Goal: Transaction & Acquisition: Book appointment/travel/reservation

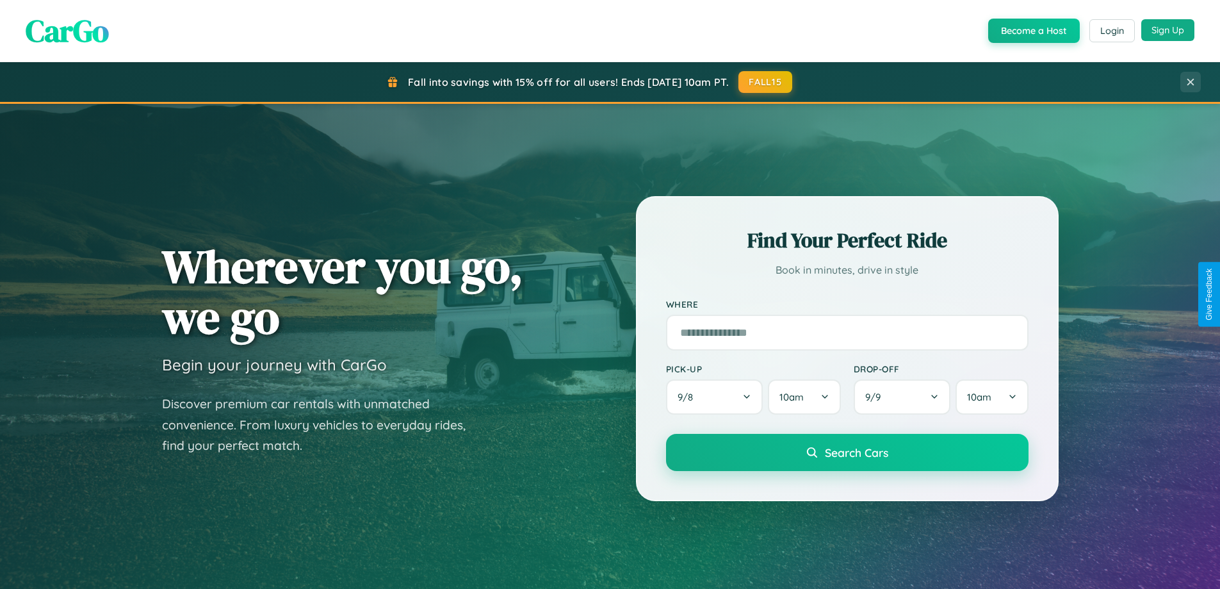
click at [1168, 30] on button "Sign Up" at bounding box center [1167, 30] width 53 height 22
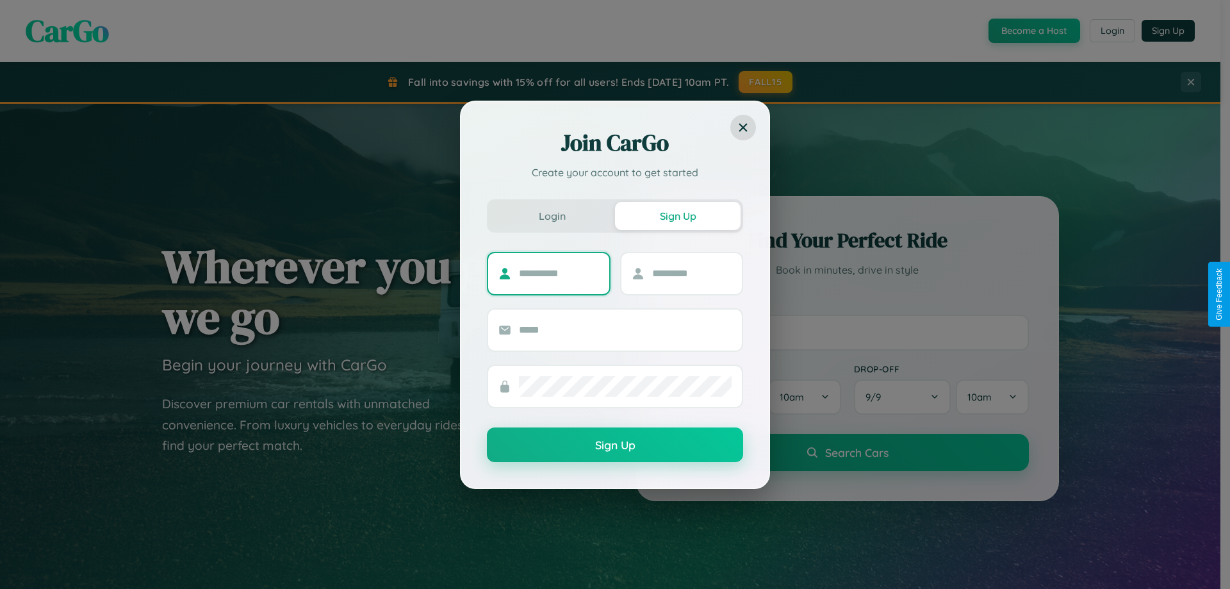
click at [558, 273] on input "text" at bounding box center [559, 273] width 80 height 20
type input "*********"
click at [691, 273] on input "text" at bounding box center [692, 273] width 80 height 20
type input "*****"
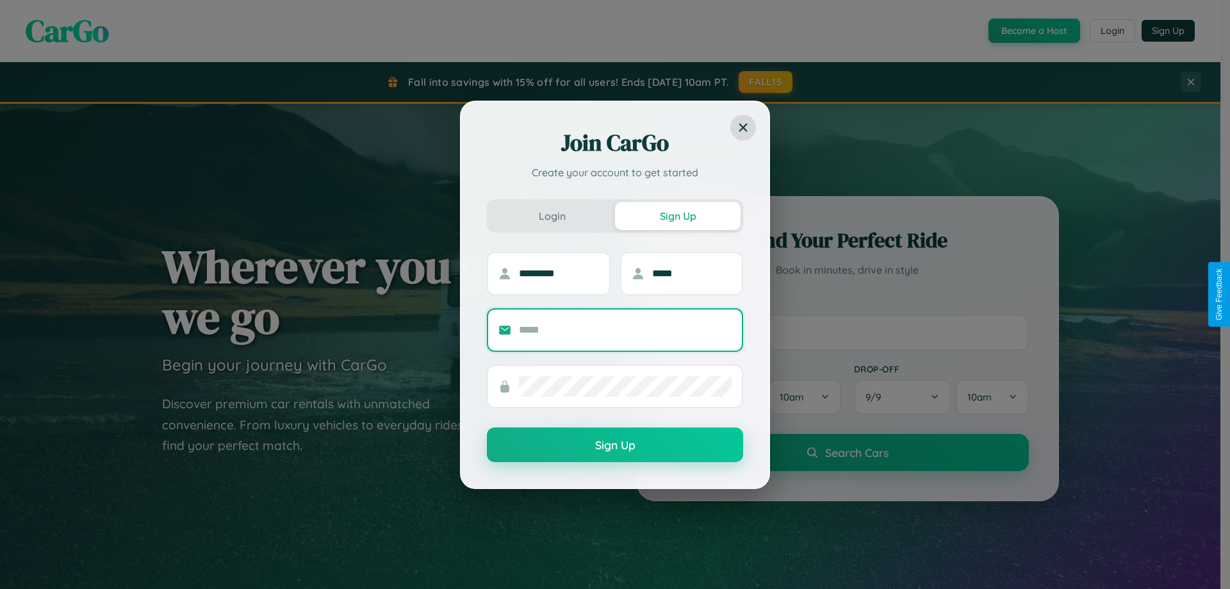
click at [625, 329] on input "text" at bounding box center [625, 330] width 213 height 20
type input "**********"
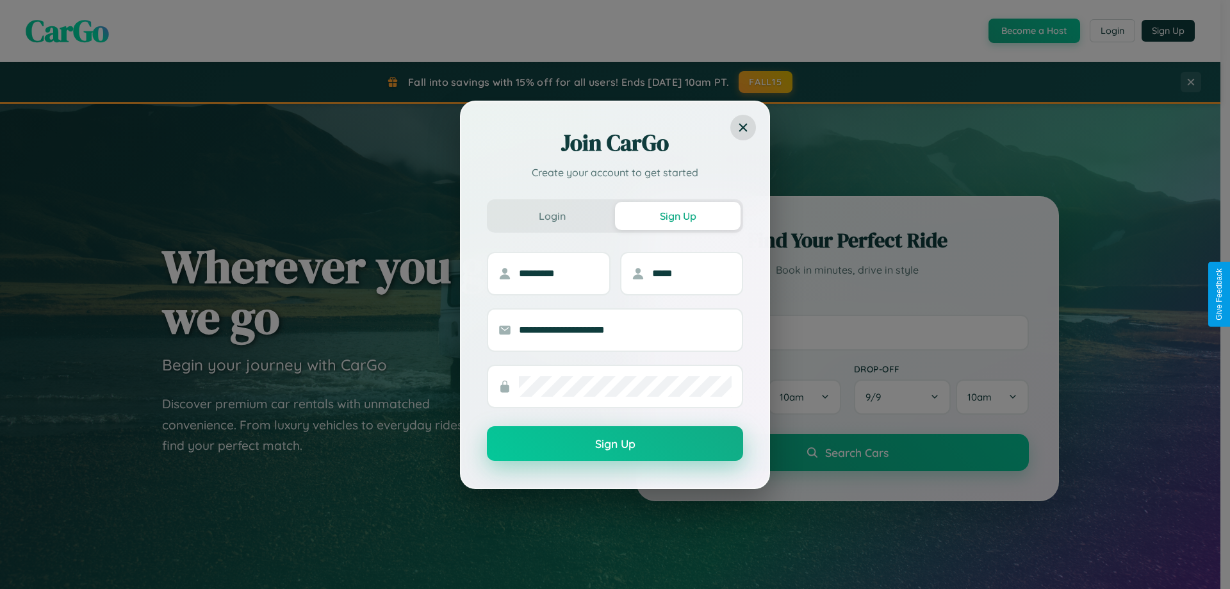
click at [615, 444] on button "Sign Up" at bounding box center [615, 443] width 256 height 35
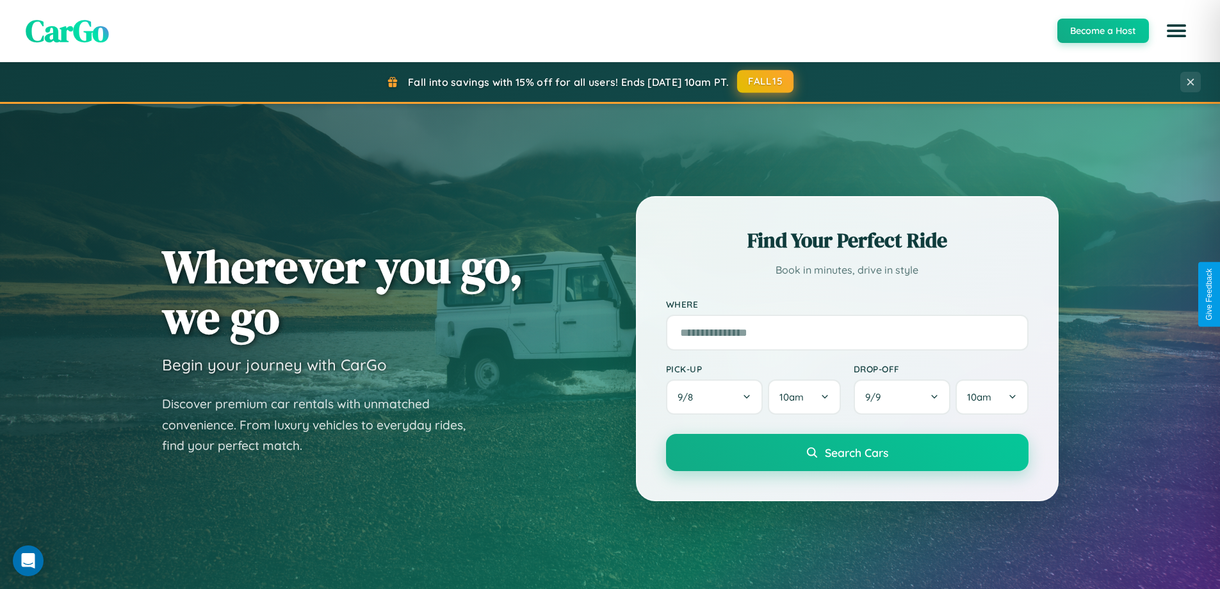
click at [766, 81] on button "FALL15" at bounding box center [765, 81] width 56 height 23
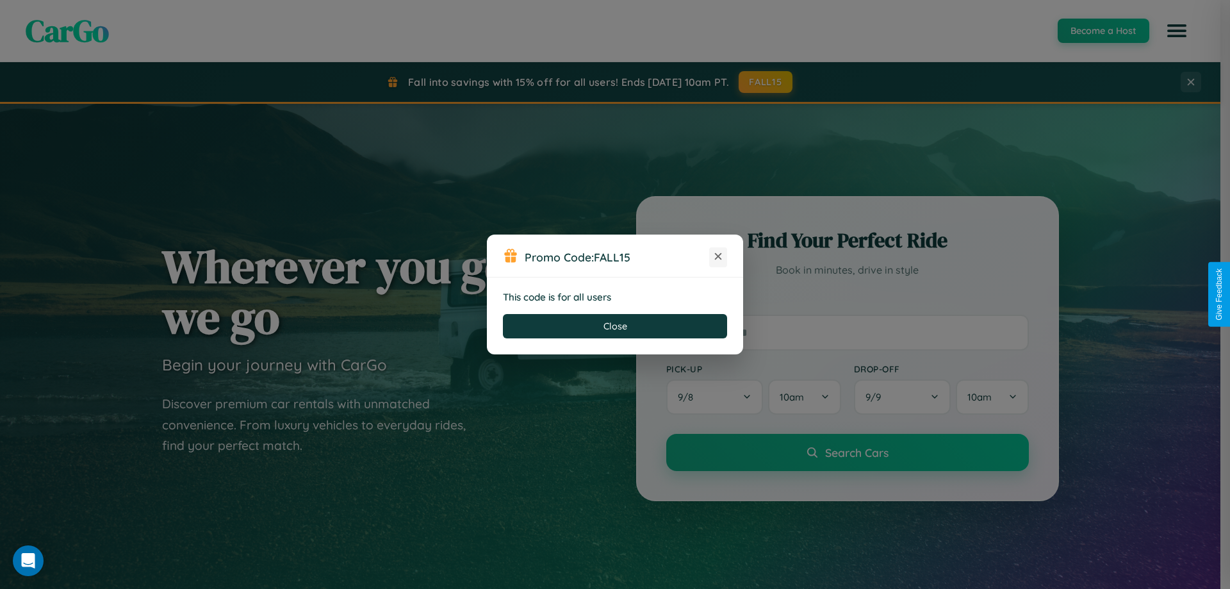
click at [718, 257] on icon at bounding box center [718, 256] width 13 height 13
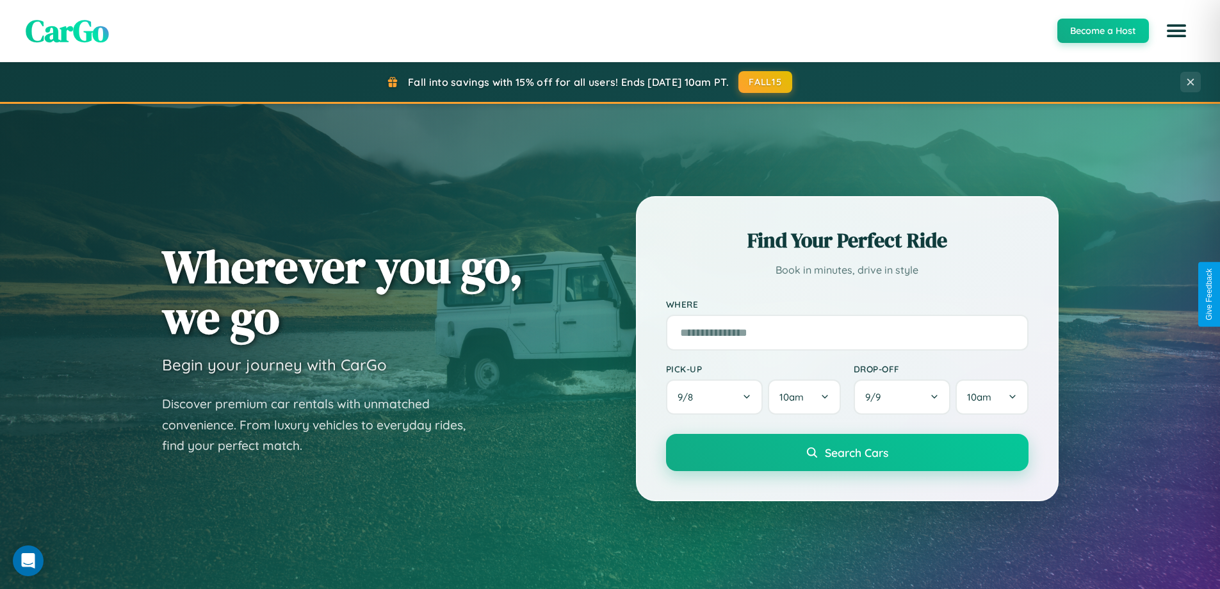
scroll to position [552, 0]
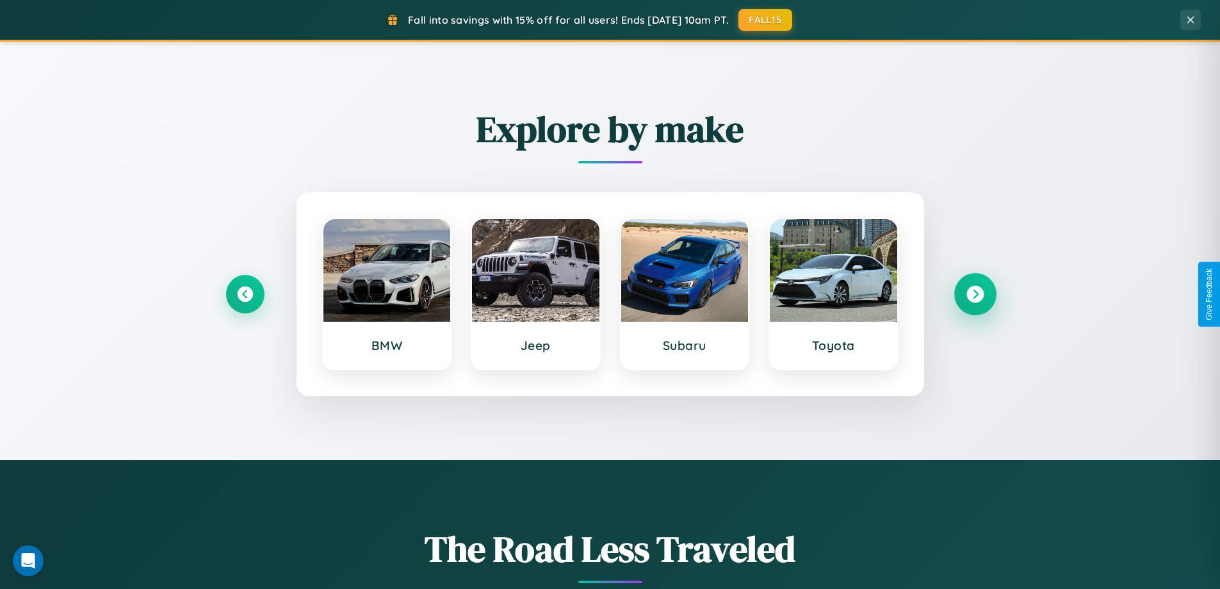
click at [975, 294] on icon at bounding box center [974, 294] width 17 height 17
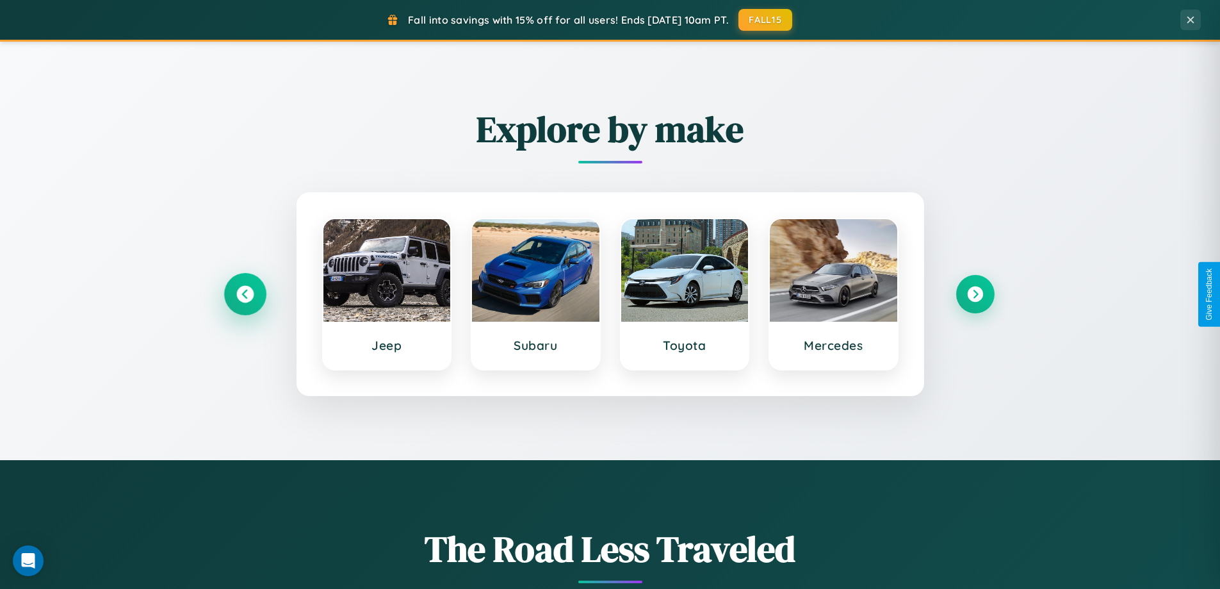
click at [245, 294] on icon at bounding box center [244, 294] width 17 height 17
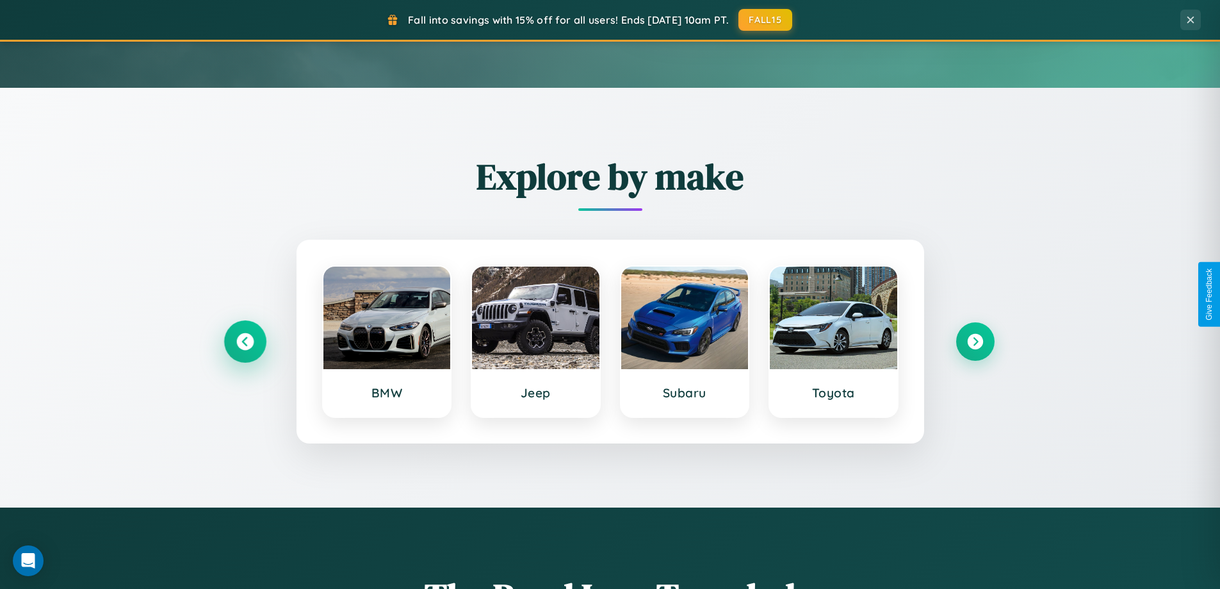
scroll to position [38, 0]
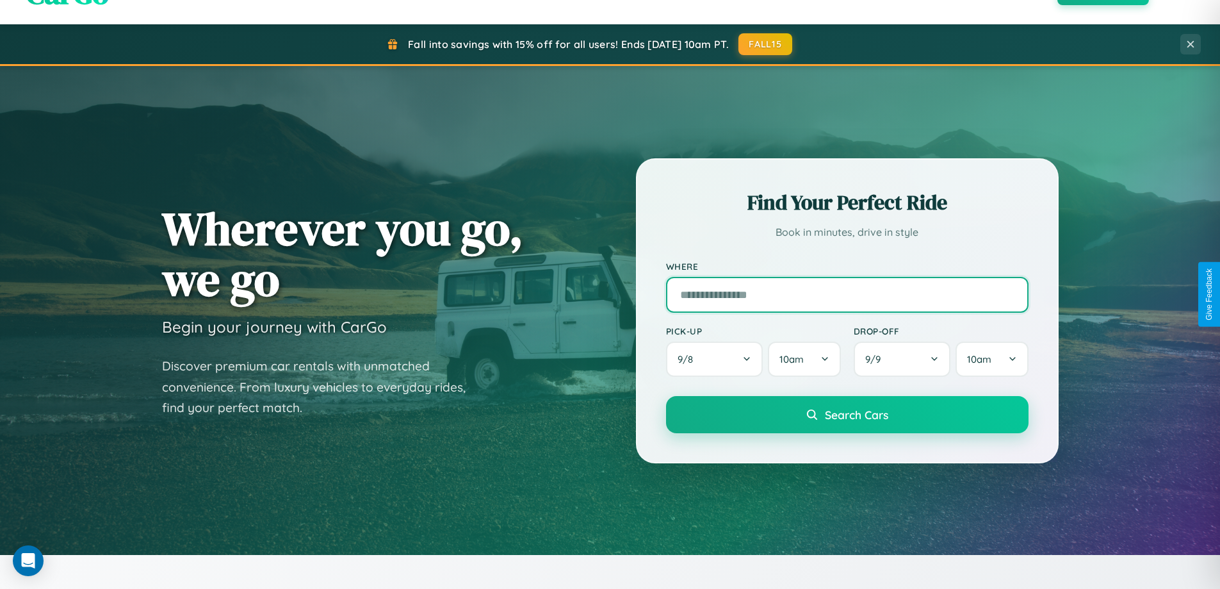
click at [847, 294] on input "text" at bounding box center [847, 295] width 363 height 36
type input "**********"
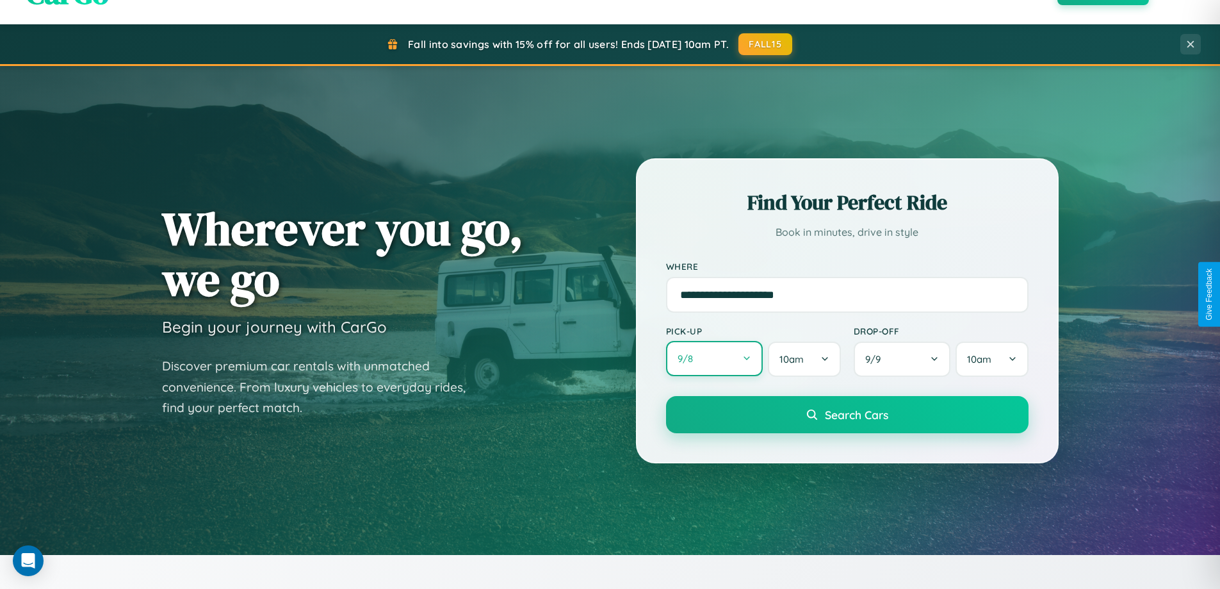
click at [714, 359] on button "9 / 8" at bounding box center [714, 358] width 97 height 35
select select "*"
select select "****"
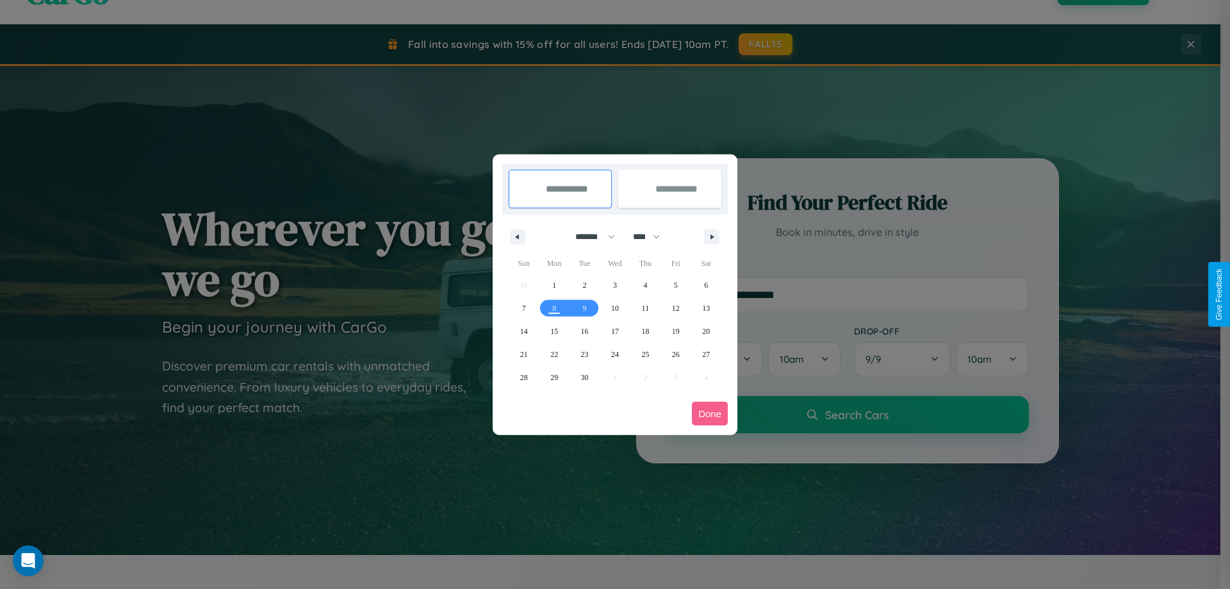
drag, startPoint x: 589, startPoint y: 236, endPoint x: 615, endPoint y: 257, distance: 32.8
click at [589, 236] on select "******* ******** ***** ***** *** **** **** ****** ********* ******* ******** **…" at bounding box center [593, 236] width 54 height 21
select select "*"
drag, startPoint x: 652, startPoint y: 236, endPoint x: 615, endPoint y: 257, distance: 42.4
click at [652, 236] on select "**** **** **** **** **** **** **** **** **** **** **** **** **** **** **** ****…" at bounding box center [645, 236] width 38 height 21
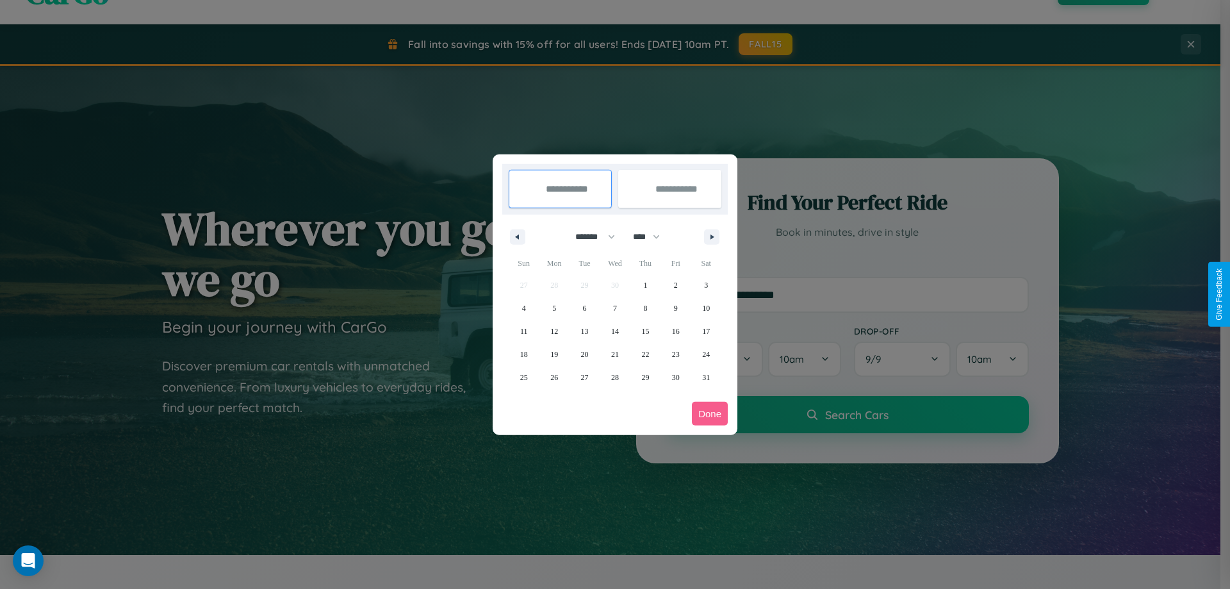
select select "****"
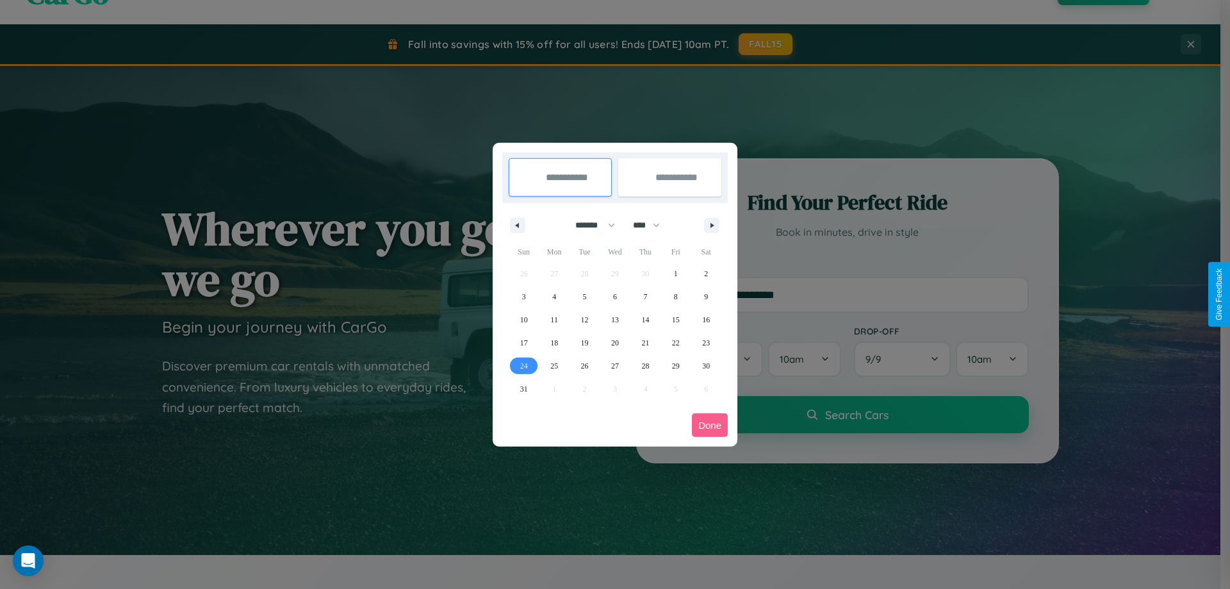
click at [523, 365] on span "24" at bounding box center [524, 365] width 8 height 23
type input "**********"
click at [712, 225] on icon "button" at bounding box center [714, 225] width 6 height 5
select select "*"
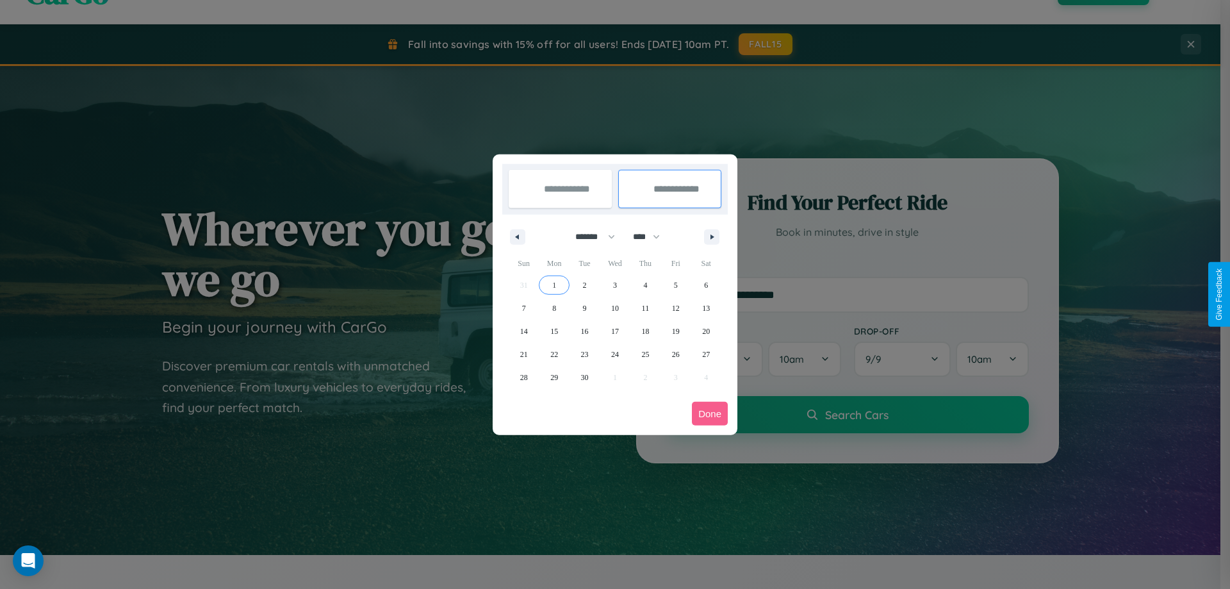
click at [554, 284] on span "1" at bounding box center [554, 284] width 4 height 23
type input "**********"
select select "*"
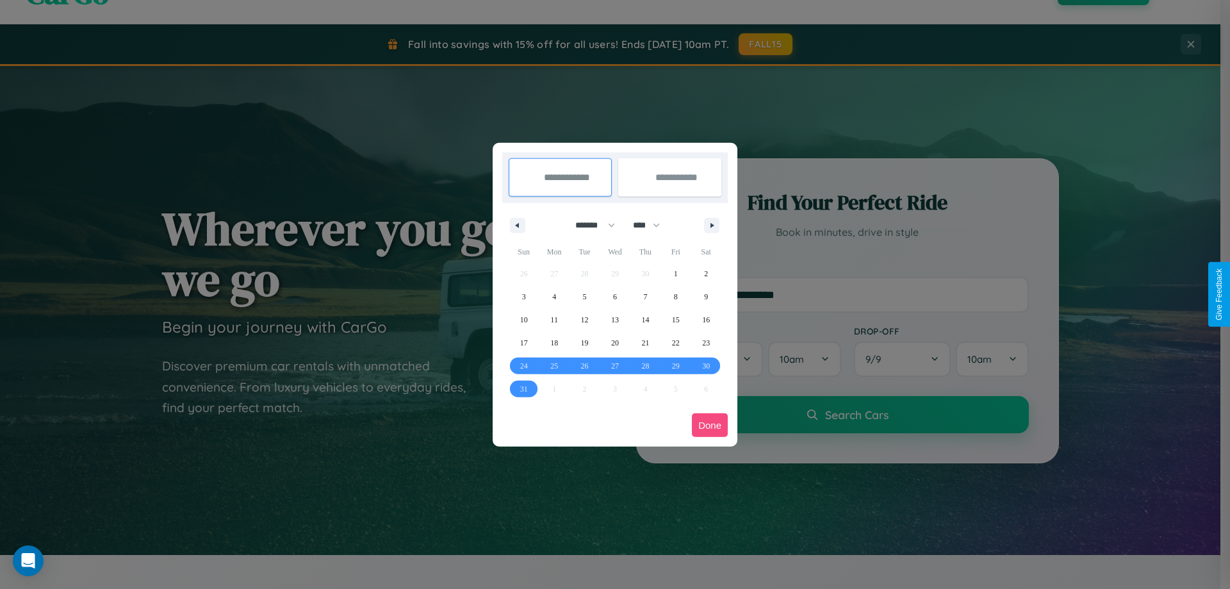
click at [710, 425] on button "Done" at bounding box center [710, 425] width 36 height 24
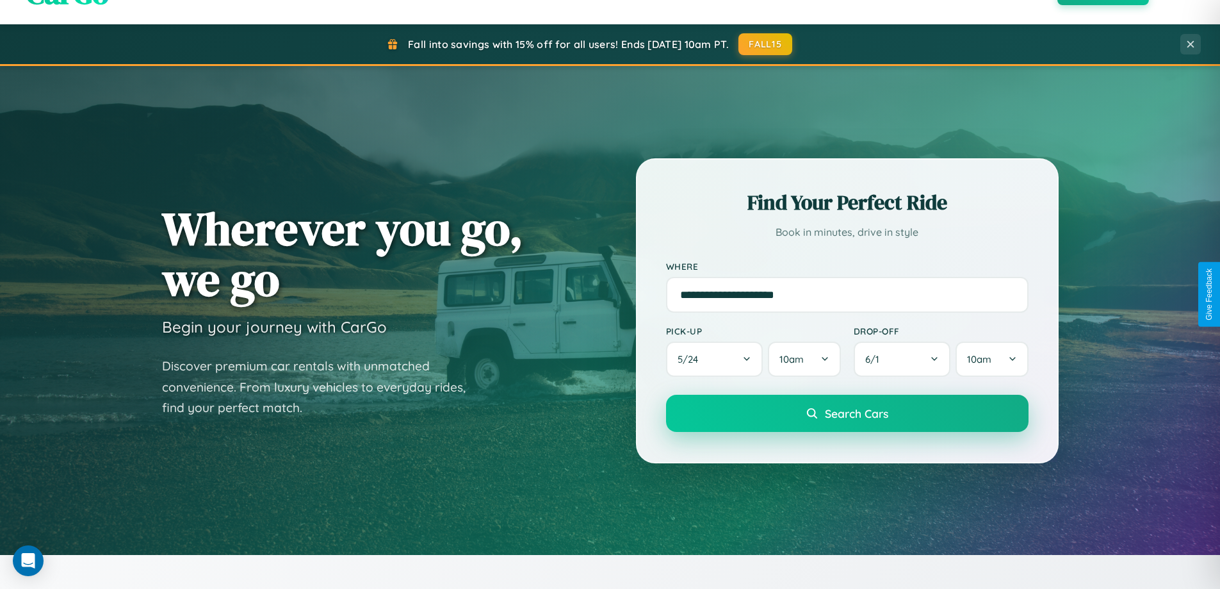
click at [847, 413] on span "Search Cars" at bounding box center [856, 413] width 63 height 14
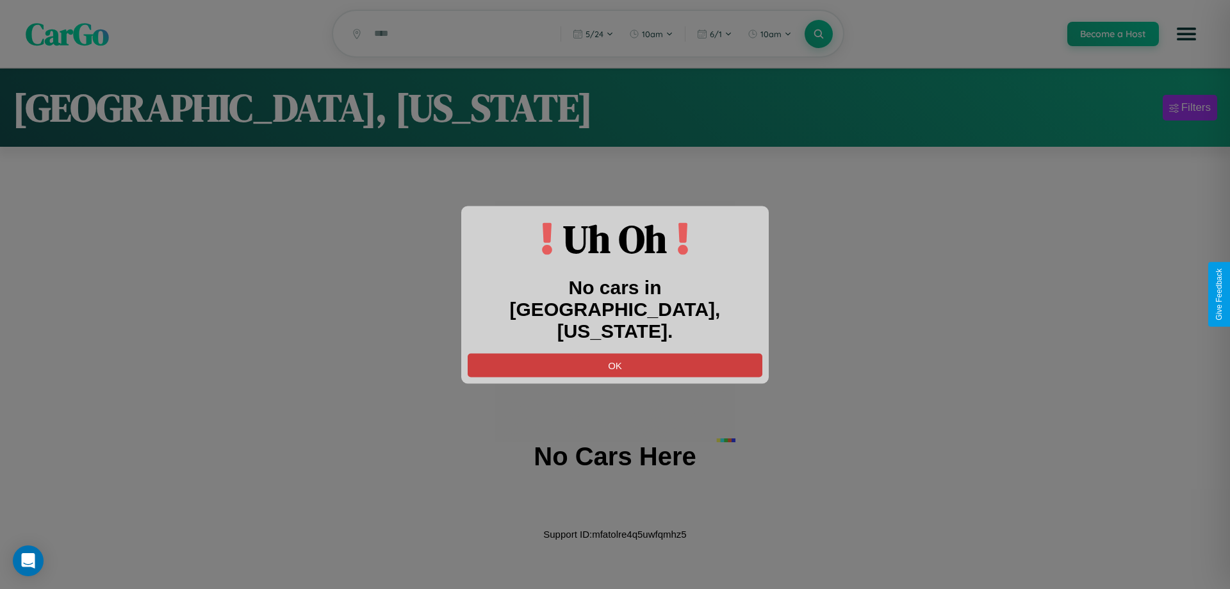
click at [615, 353] on button "OK" at bounding box center [615, 365] width 295 height 24
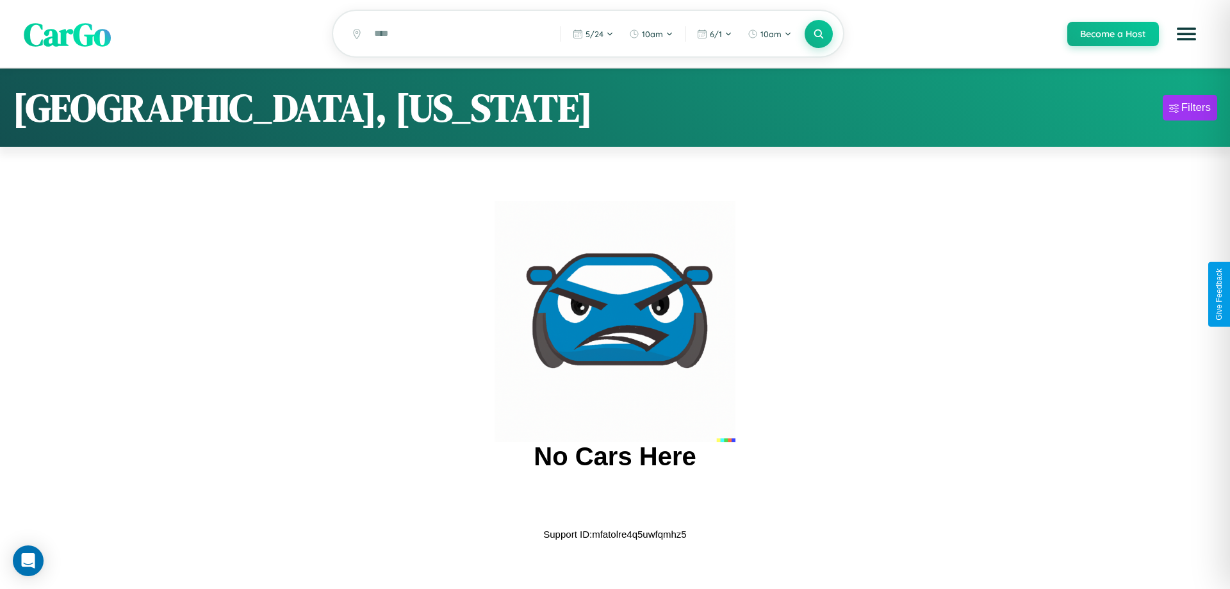
click at [67, 35] on span "CarGo" at bounding box center [67, 34] width 87 height 44
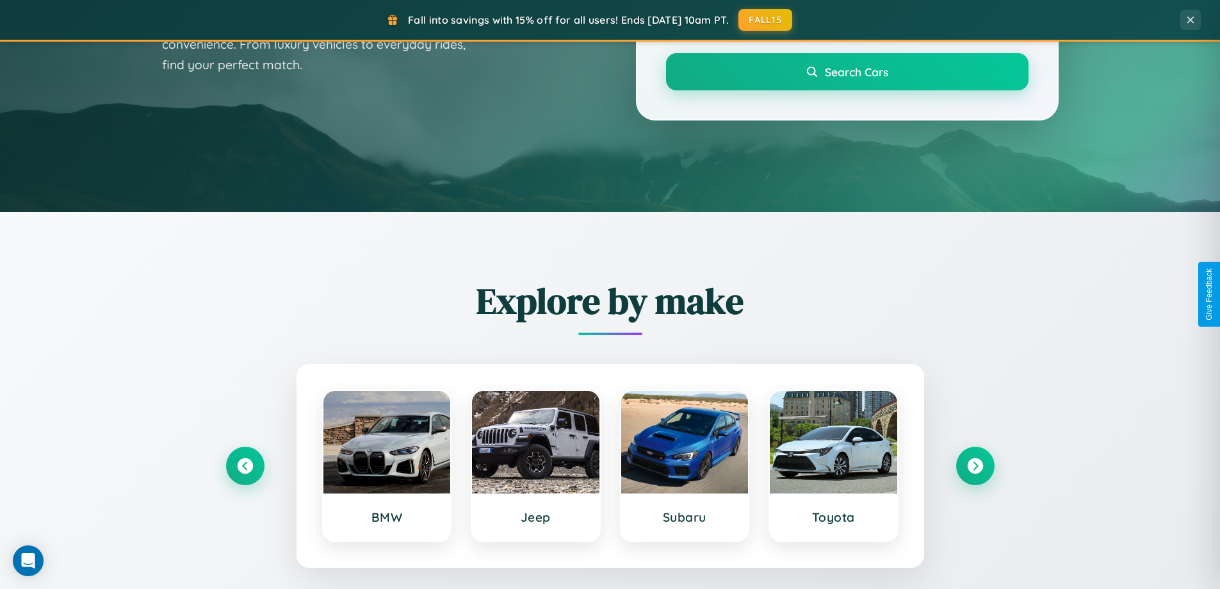
scroll to position [552, 0]
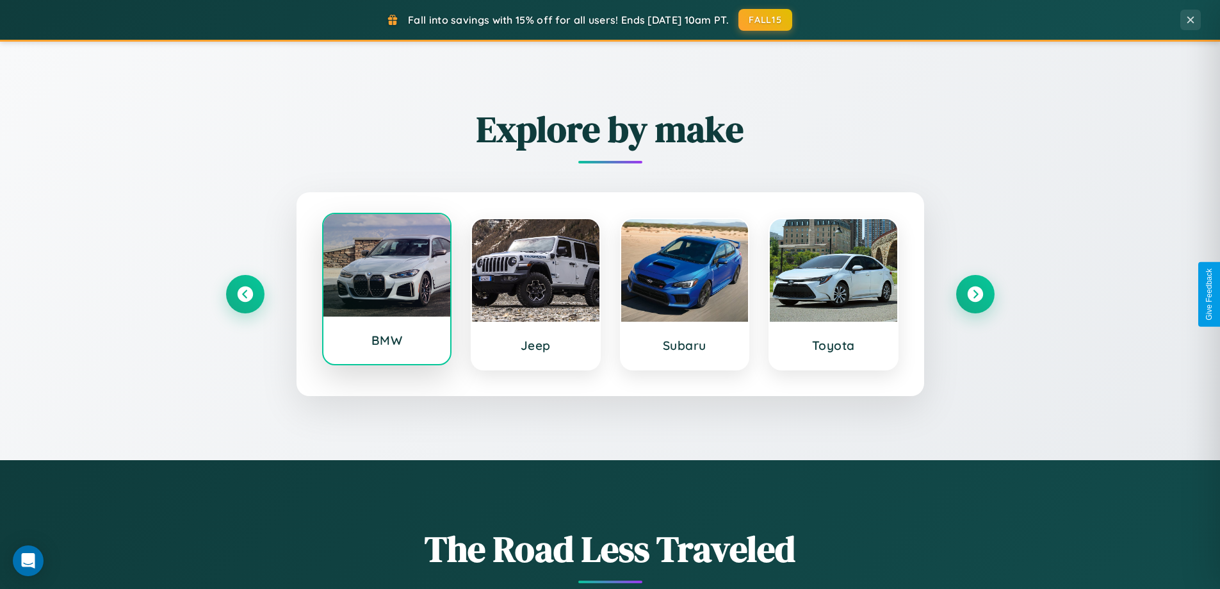
click at [386, 291] on div at bounding box center [386, 265] width 127 height 102
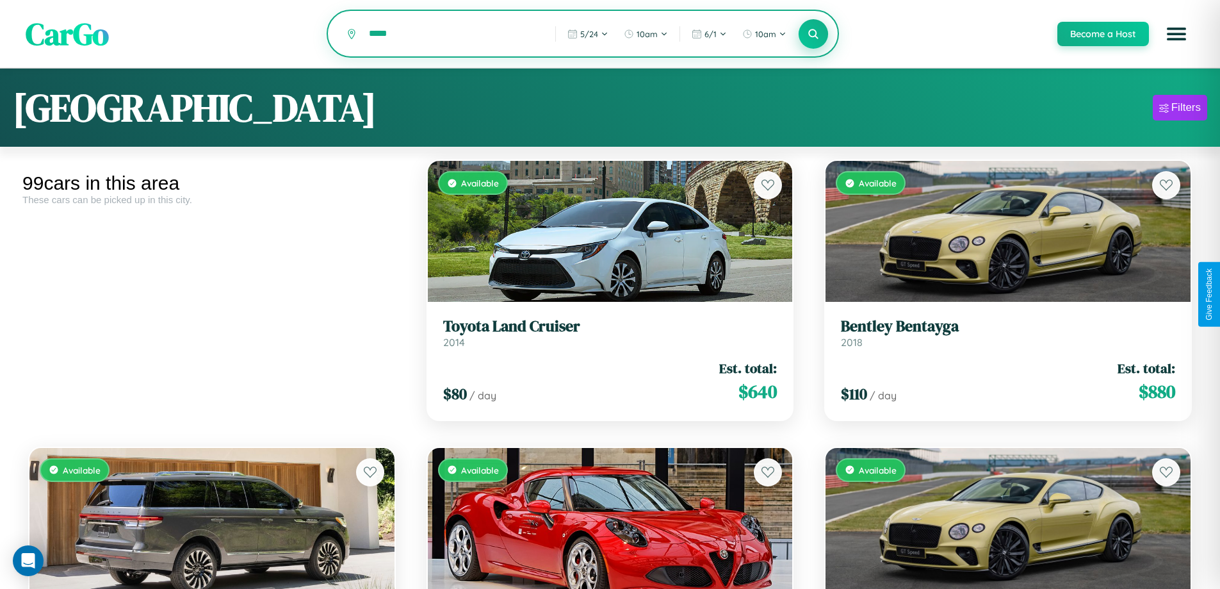
type input "*****"
click at [813, 35] on icon at bounding box center [814, 34] width 12 height 12
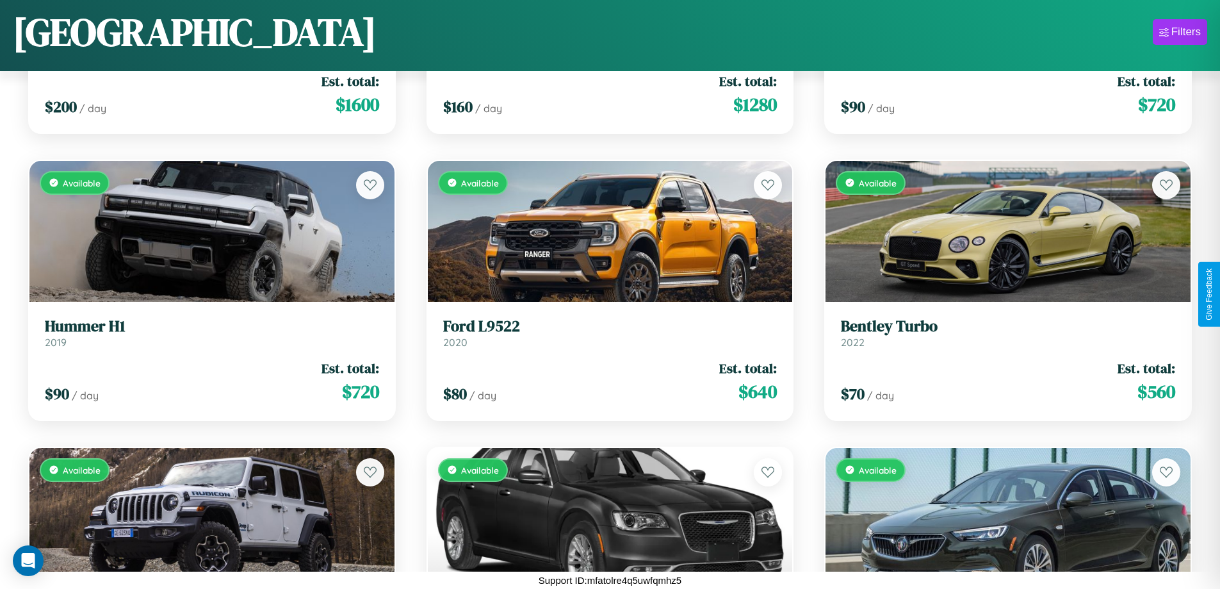
scroll to position [9071, 0]
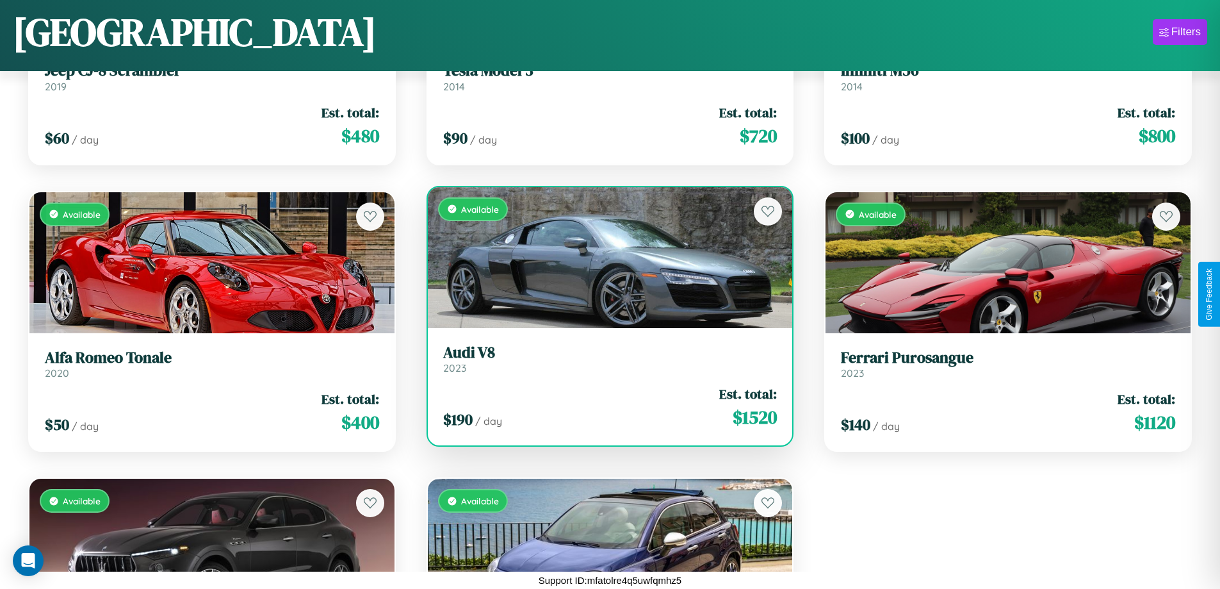
click at [605, 361] on link "Audi V8 2023" at bounding box center [610, 358] width 334 height 31
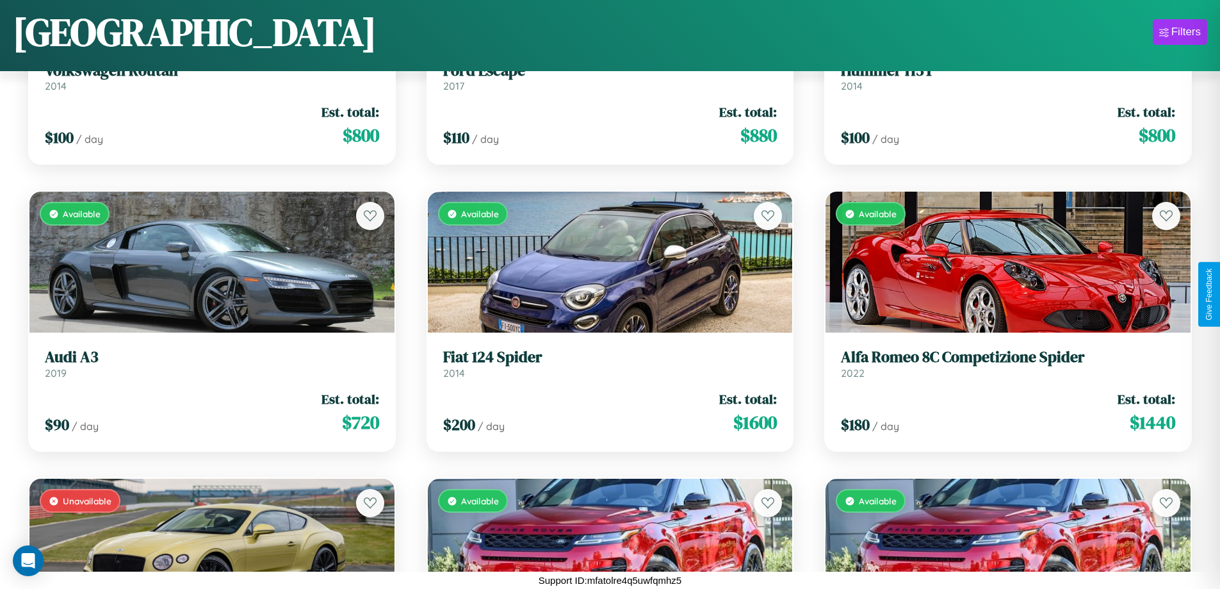
scroll to position [6776, 0]
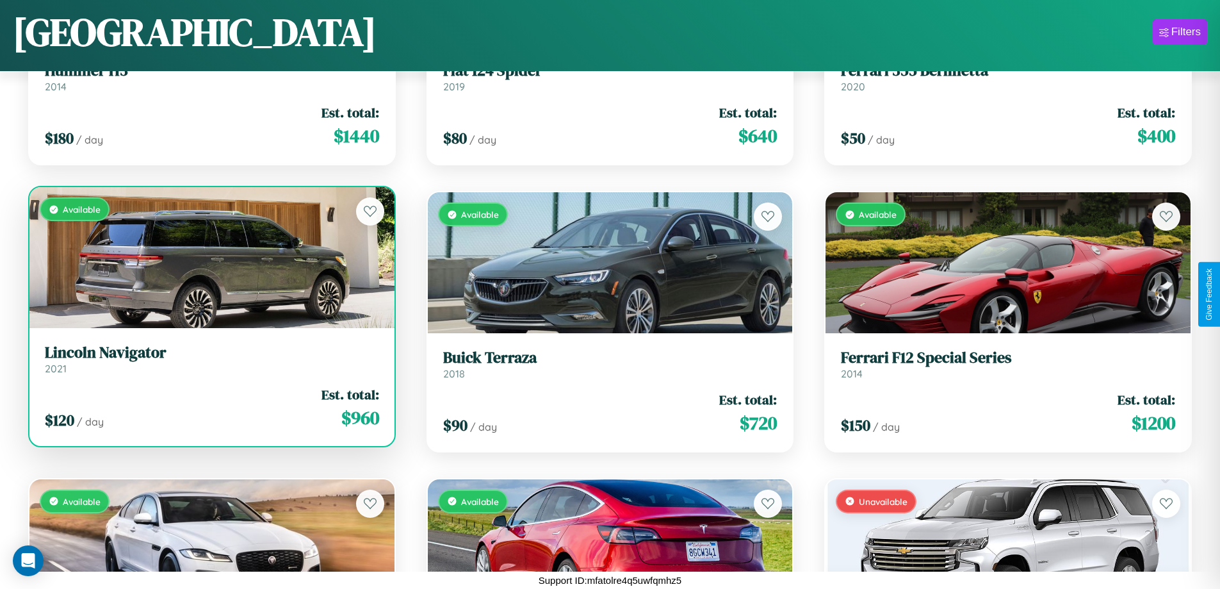
click at [210, 364] on link "Lincoln Navigator 2021" at bounding box center [212, 358] width 334 height 31
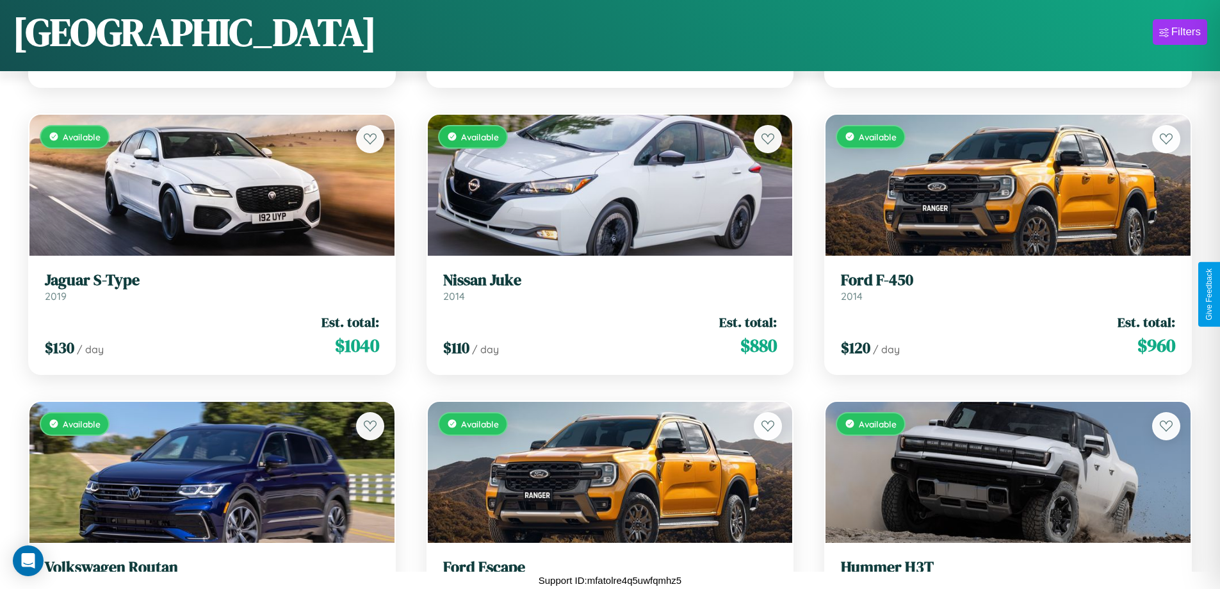
scroll to position [8497, 0]
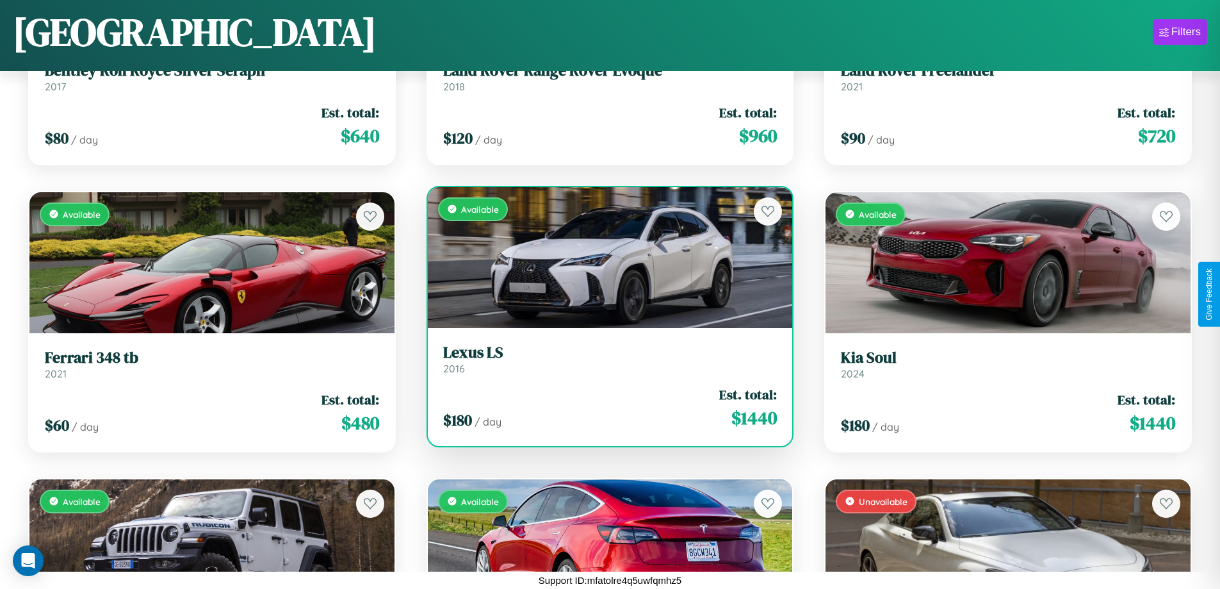
click at [605, 359] on h3 "Lexus LS" at bounding box center [610, 352] width 334 height 19
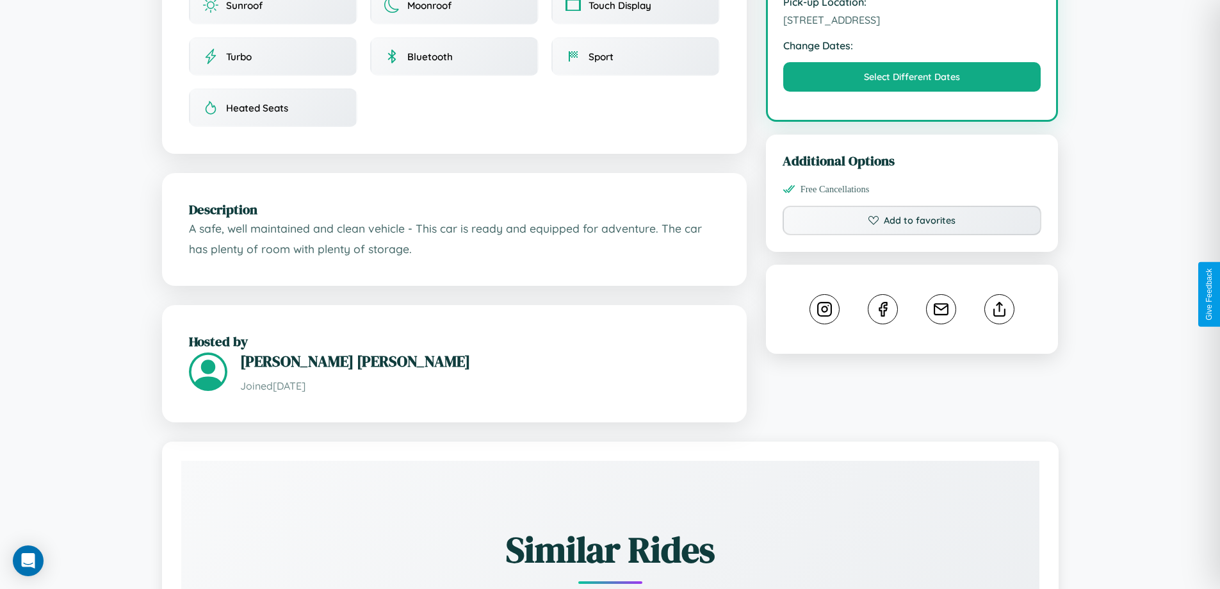
scroll to position [421, 0]
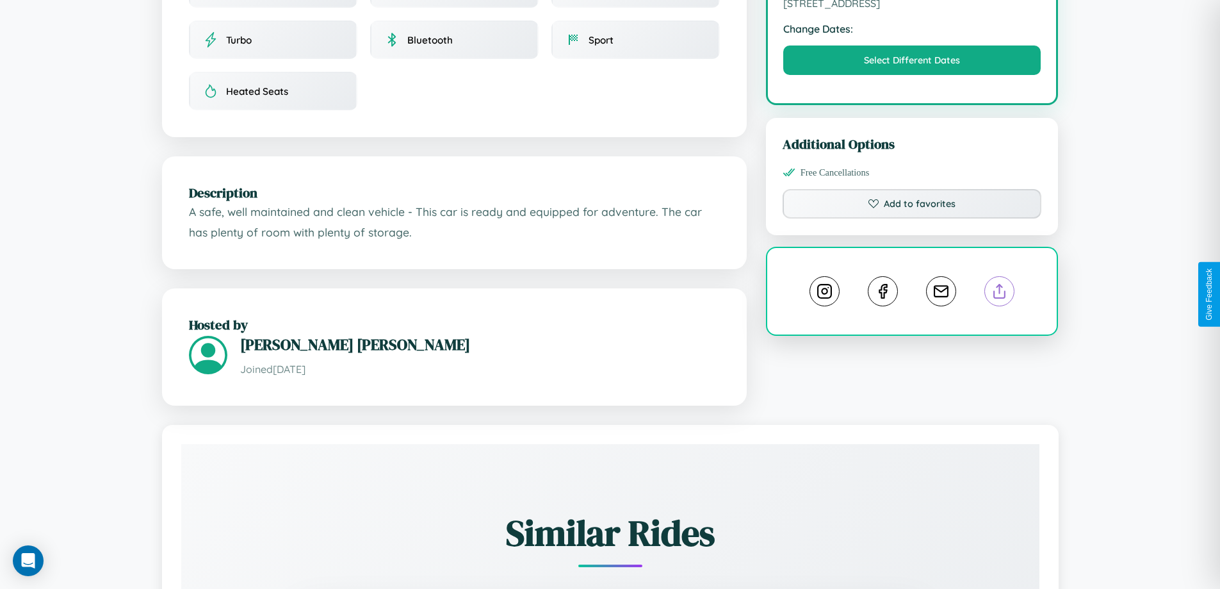
click at [1000, 293] on line at bounding box center [1000, 288] width 0 height 9
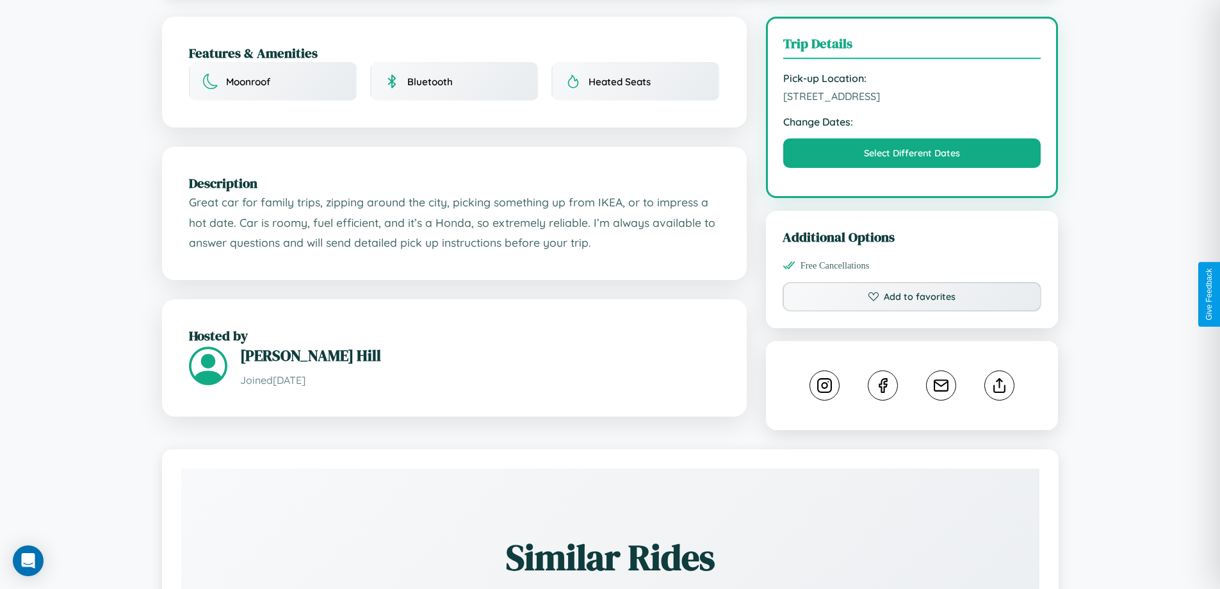
scroll to position [332, 0]
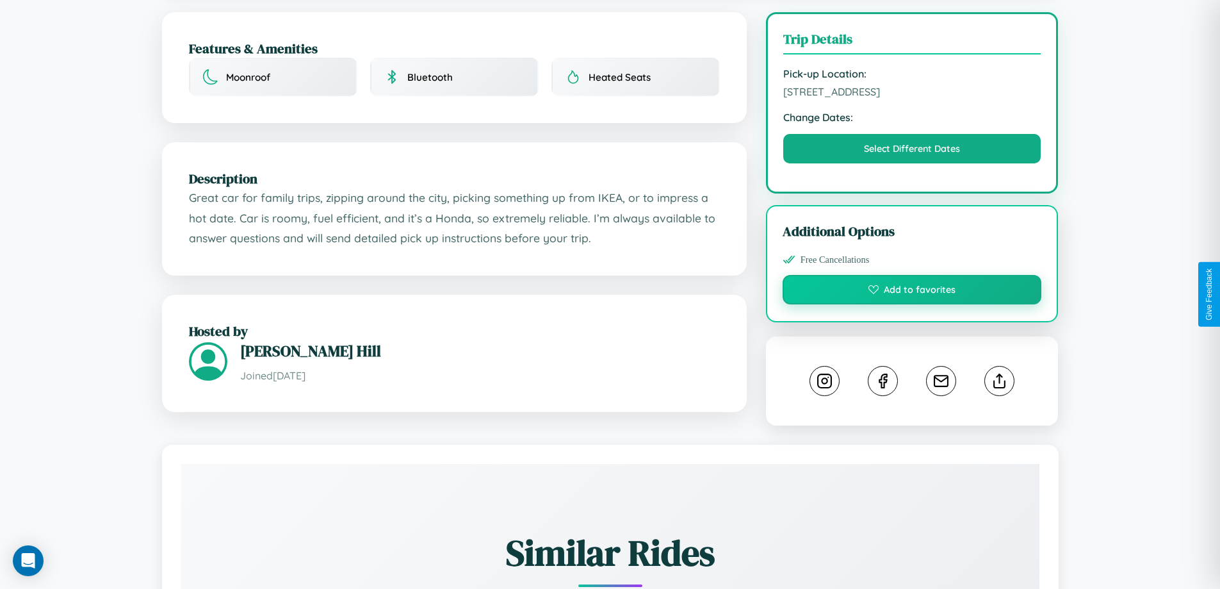
click at [912, 291] on button "Add to favorites" at bounding box center [912, 289] width 259 height 29
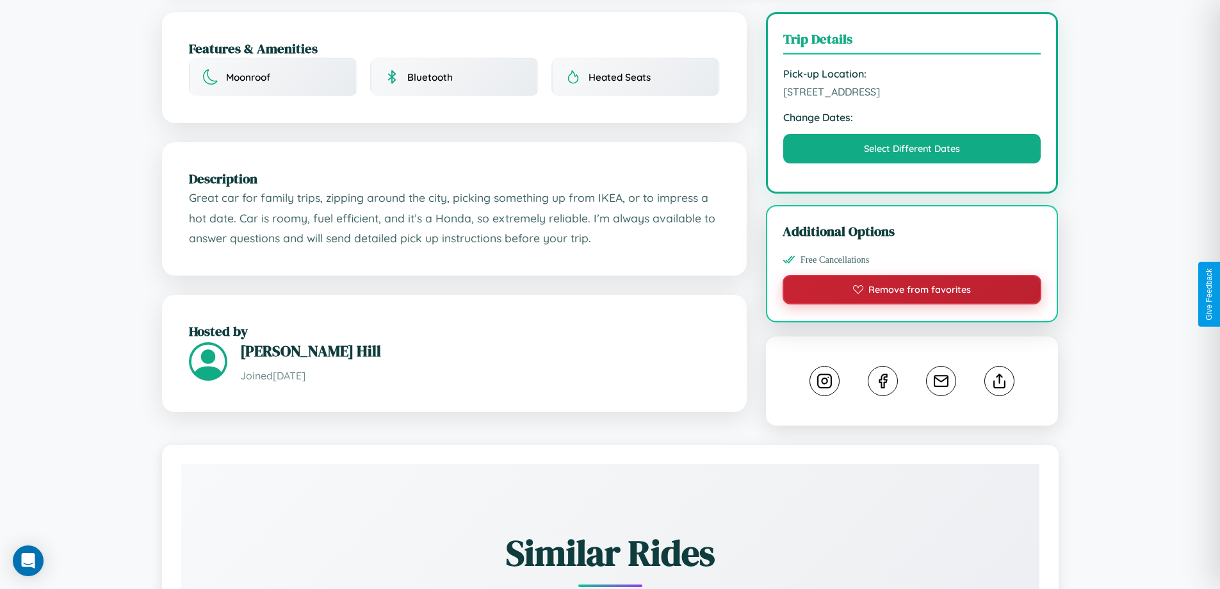
scroll to position [421, 0]
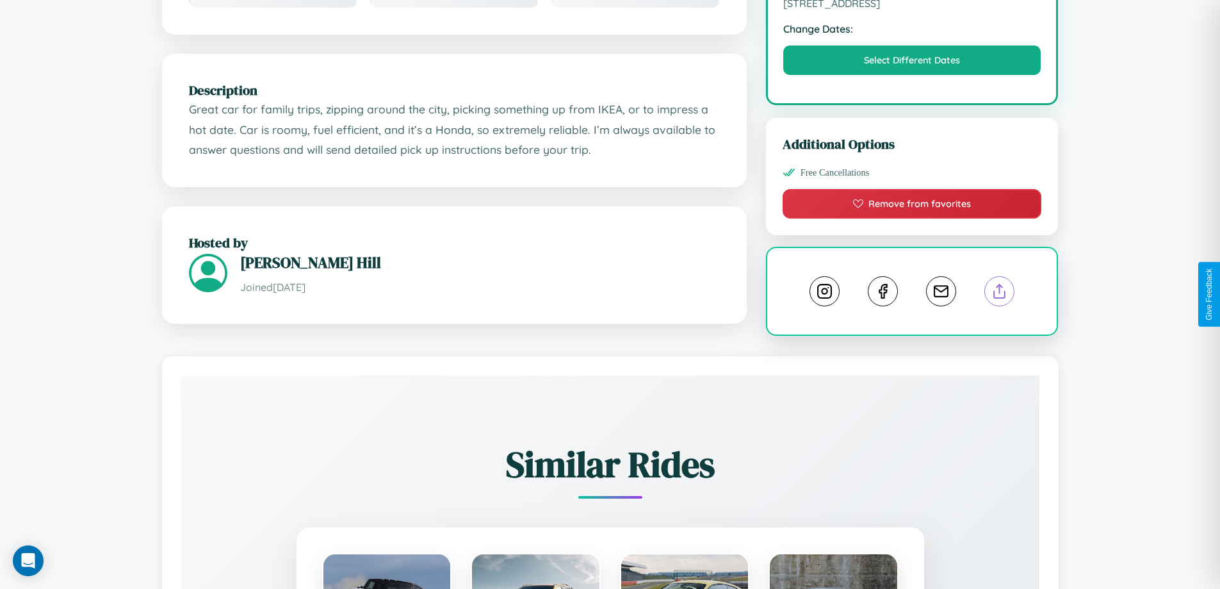
click at [1000, 293] on line at bounding box center [1000, 288] width 0 height 9
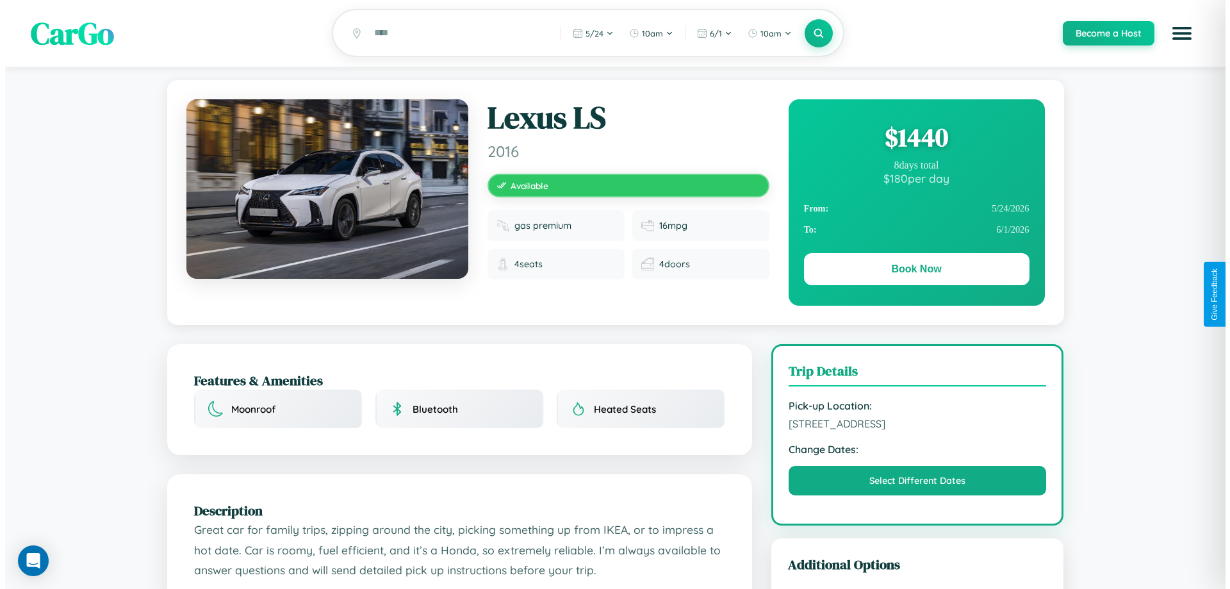
scroll to position [0, 0]
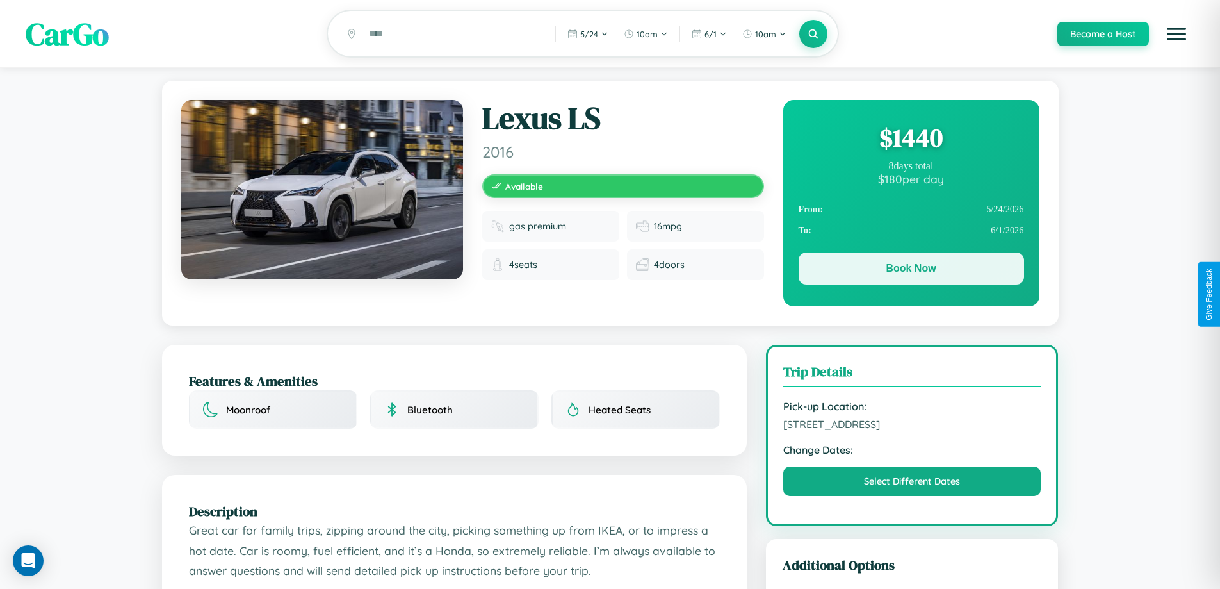
click at [911, 270] on button "Book Now" at bounding box center [911, 268] width 225 height 32
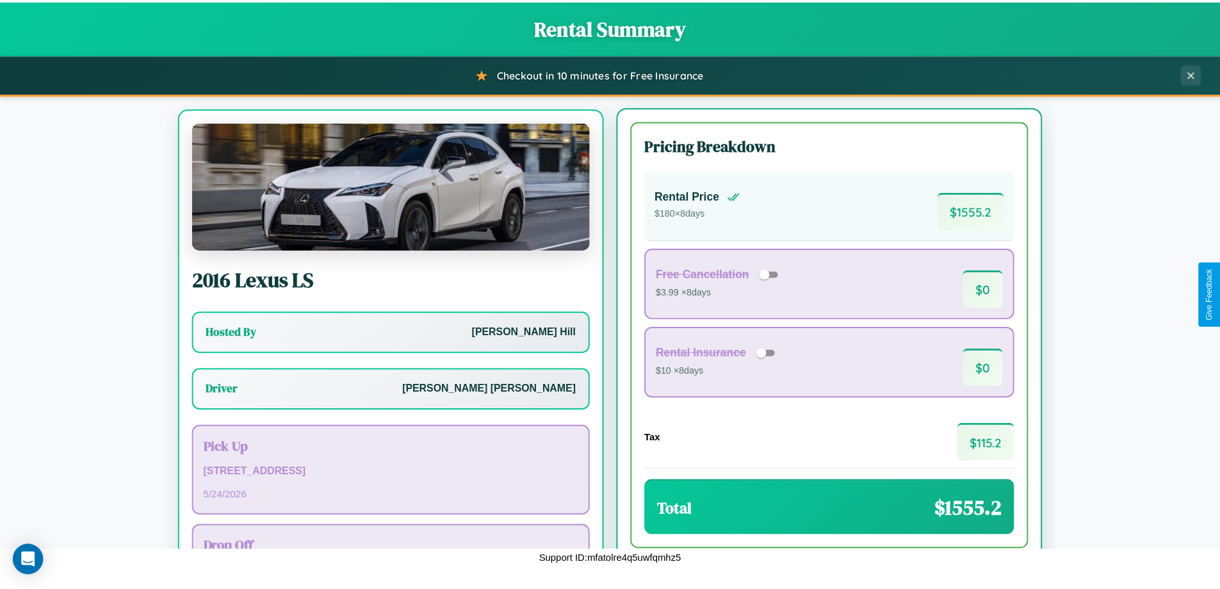
scroll to position [60, 0]
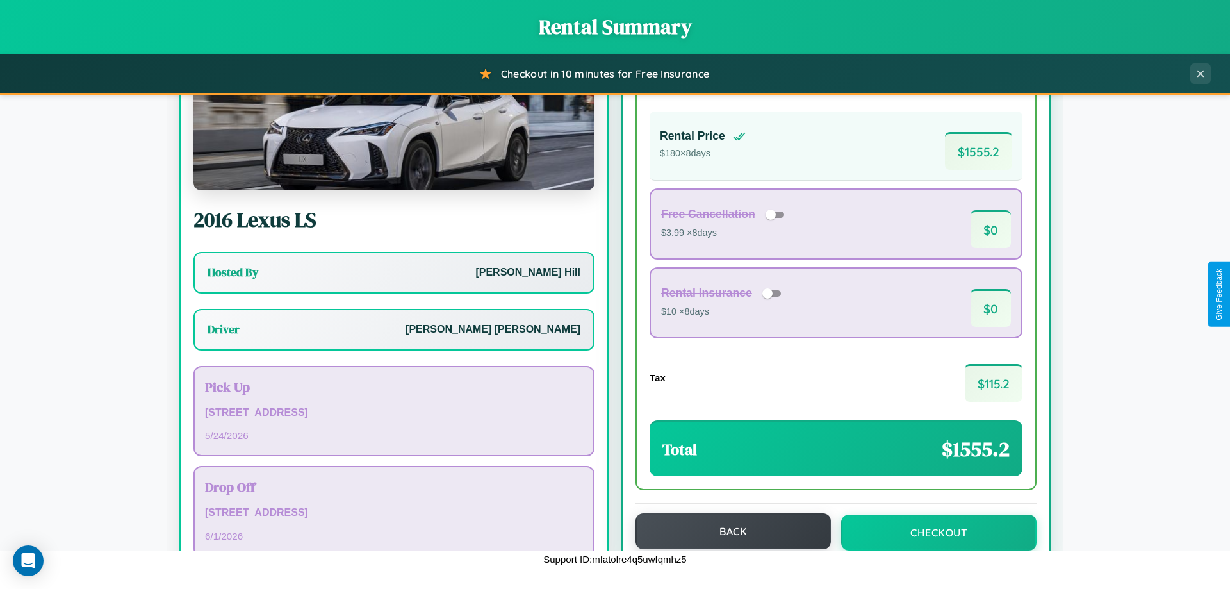
click at [727, 531] on button "Back" at bounding box center [732, 531] width 195 height 36
